Goal: Check status: Check status

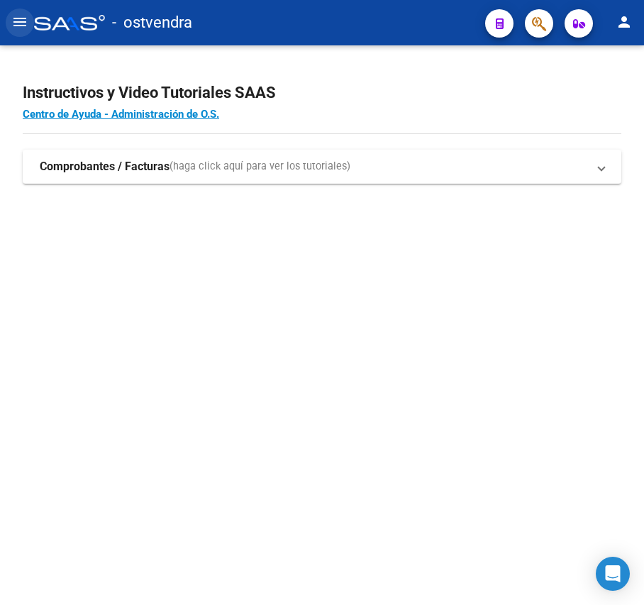
click at [21, 24] on mat-icon "menu" at bounding box center [19, 21] width 17 height 17
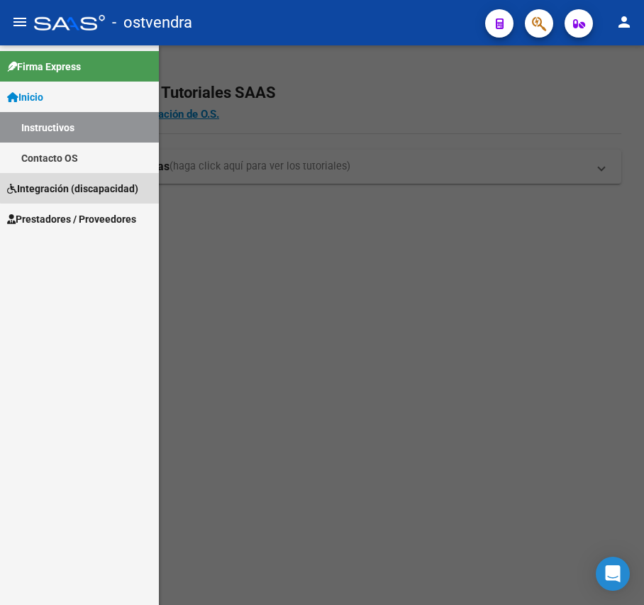
click at [81, 184] on span "Integración (discapacidad)" at bounding box center [72, 189] width 131 height 16
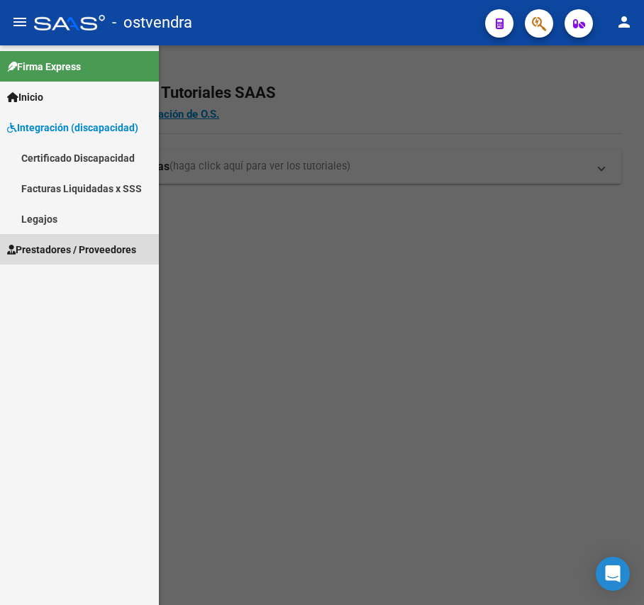
click at [72, 247] on span "Prestadores / Proveedores" at bounding box center [71, 250] width 129 height 16
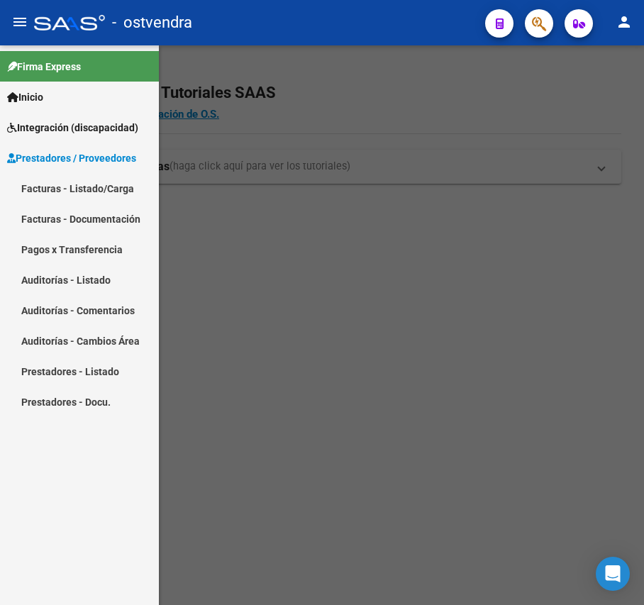
click at [99, 199] on link "Facturas - Listado/Carga" at bounding box center [79, 188] width 159 height 30
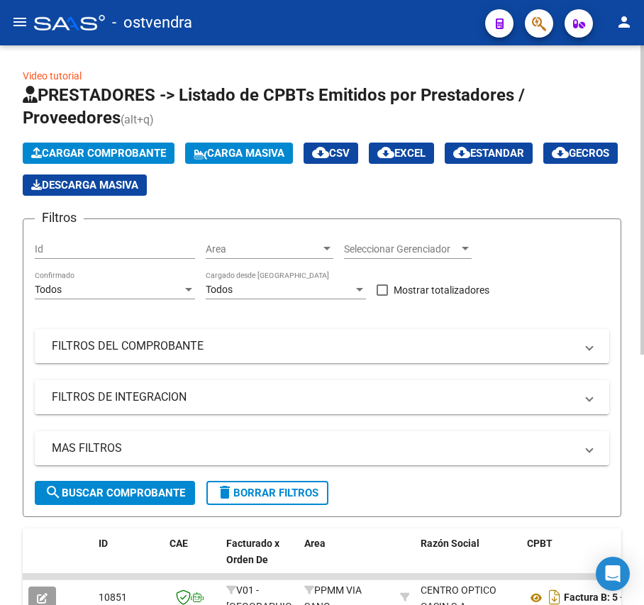
click at [269, 400] on mat-panel-title "FILTROS DE INTEGRACION" at bounding box center [313, 397] width 523 height 16
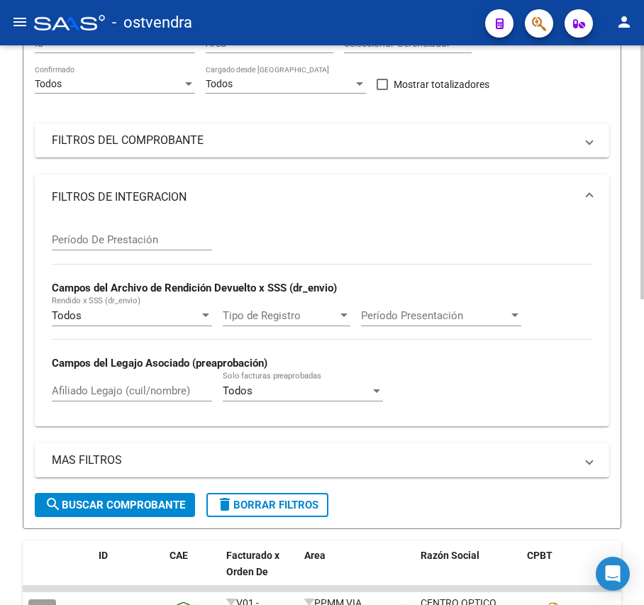
scroll to position [202, 0]
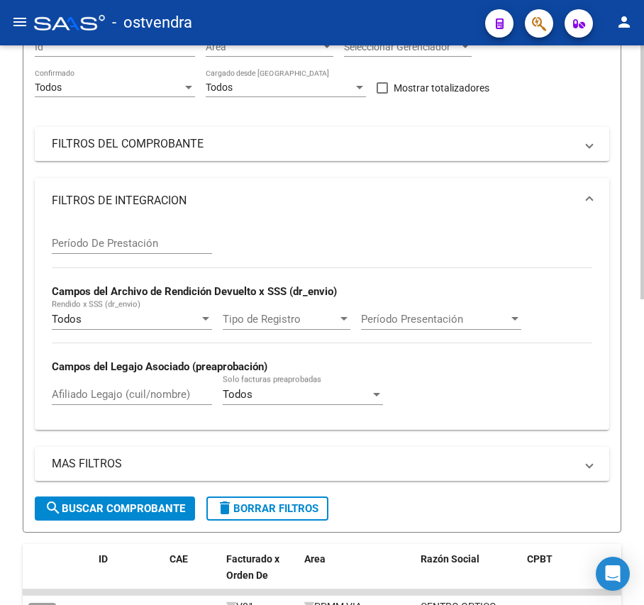
click at [635, 383] on div "Video tutorial PRESTADORES -> Listado de CPBTs Emitidos por Prestadores / Prove…" at bounding box center [323, 450] width 647 height 1215
click at [444, 134] on mat-expansion-panel-header "FILTROS DEL COMPROBANTE" at bounding box center [322, 144] width 574 height 34
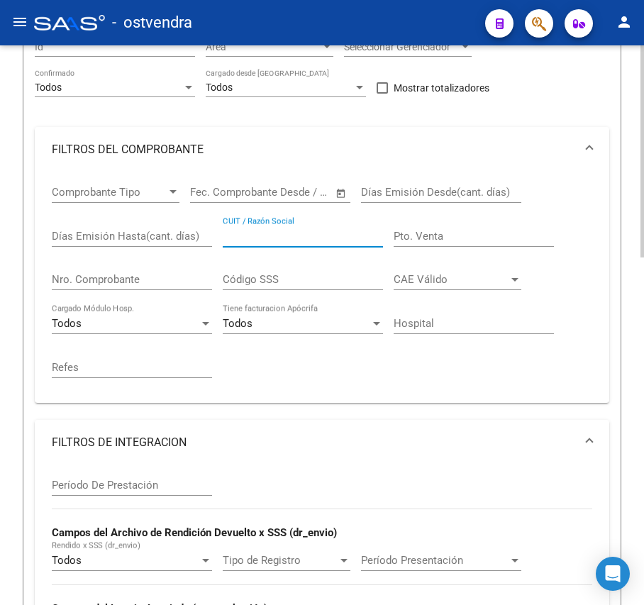
click at [245, 235] on input "CUIT / Razón Social" at bounding box center [303, 236] width 160 height 13
paste input "27235676090"
type input "27235676090"
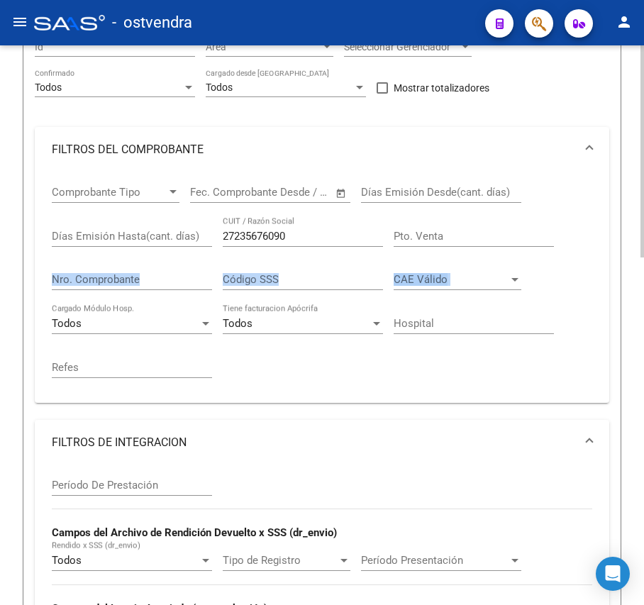
drag, startPoint x: 639, startPoint y: 245, endPoint x: 637, endPoint y: 299, distance: 53.9
click at [637, 299] on div "Video tutorial PRESTADORES -> Listado de CPBTs Emitidos por Prestadores / Prove…" at bounding box center [322, 571] width 644 height 1457
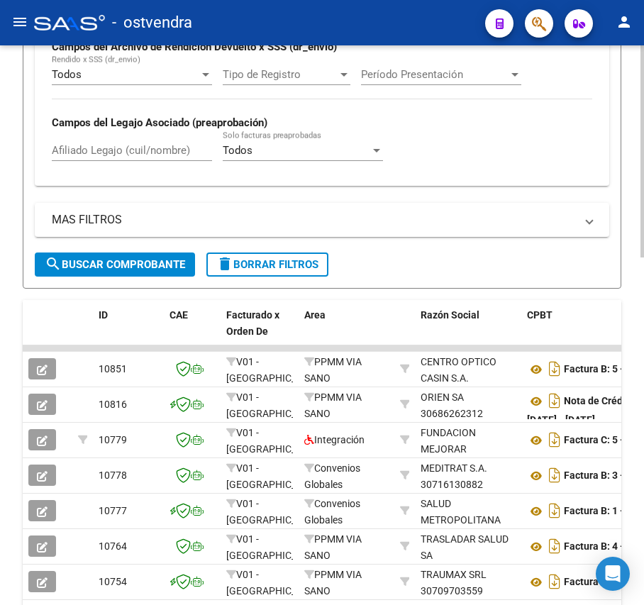
click at [631, 478] on div "Video tutorial PRESTADORES -> Listado de CPBTs Emitidos por Prestadores / Prove…" at bounding box center [323, 86] width 647 height 1457
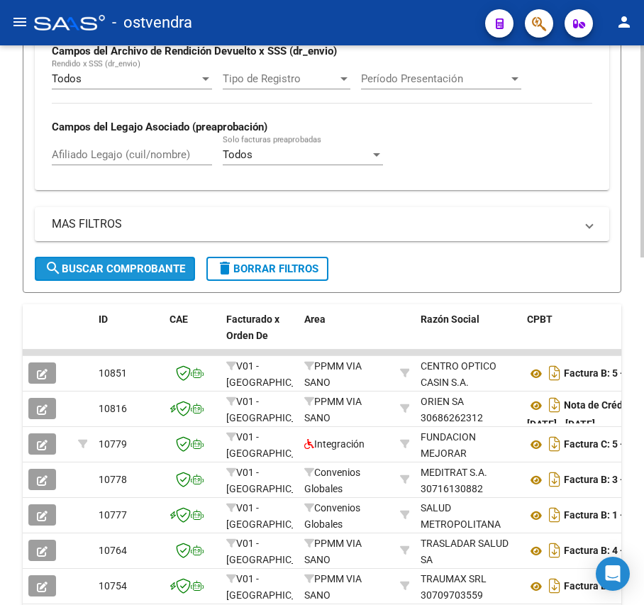
click at [176, 268] on span "search Buscar Comprobante" at bounding box center [115, 268] width 140 height 13
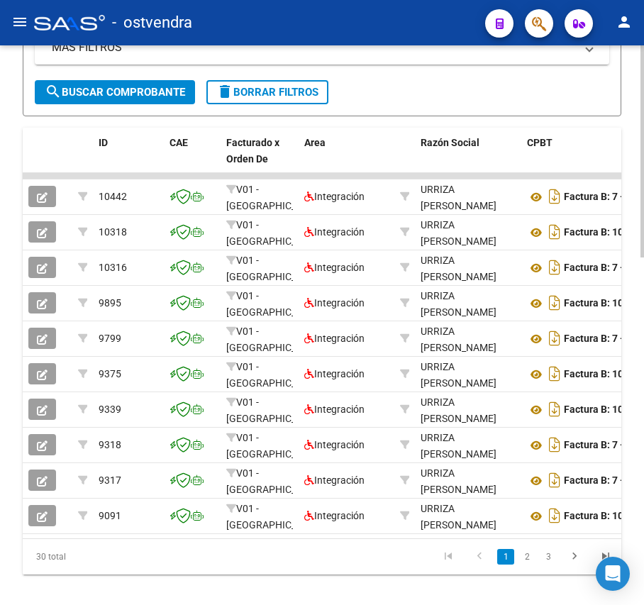
scroll to position [914, 0]
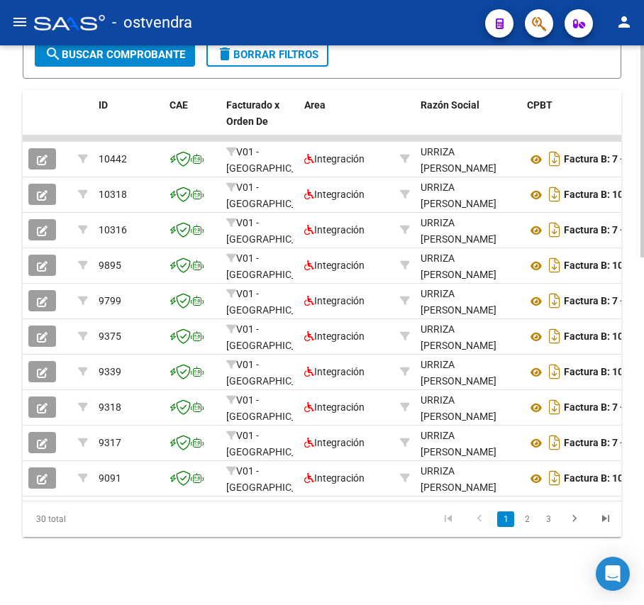
click at [642, 423] on div at bounding box center [642, 499] width 4 height 212
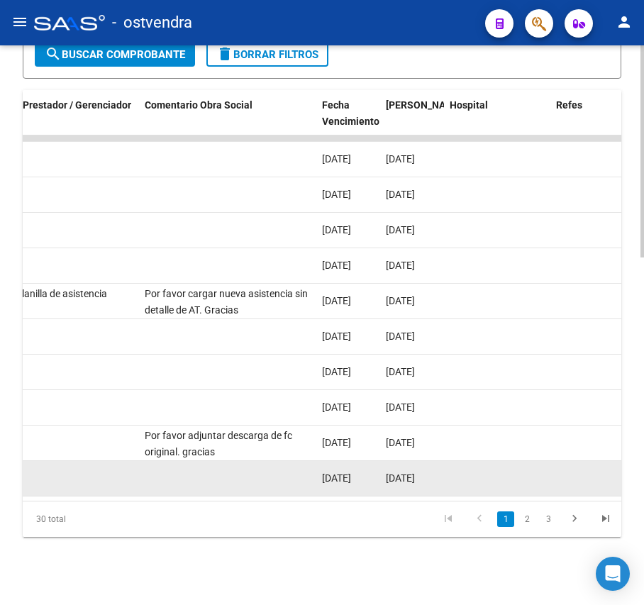
scroll to position [0, 2337]
